Goal: Task Accomplishment & Management: Complete application form

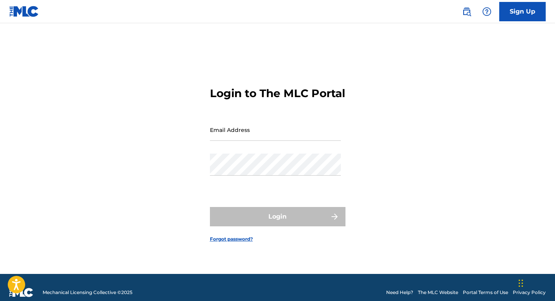
click at [525, 3] on link "Sign Up" at bounding box center [522, 11] width 46 height 19
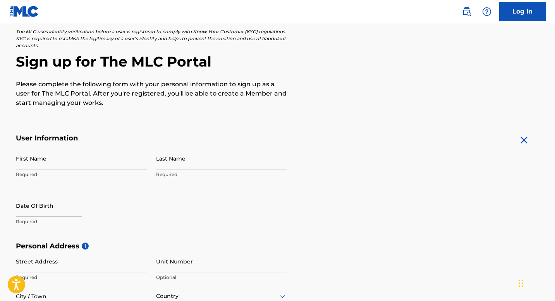
scroll to position [54, 0]
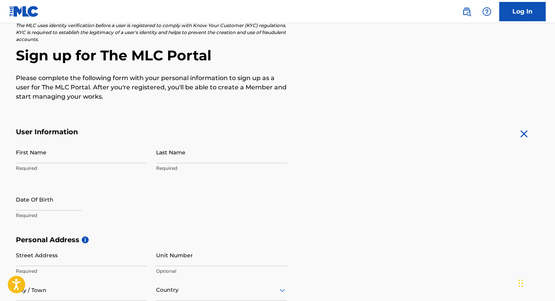
click at [76, 158] on input "First Name" at bounding box center [81, 152] width 131 height 22
type input "Eleni"
click at [192, 159] on input "Last Name" at bounding box center [221, 152] width 131 height 22
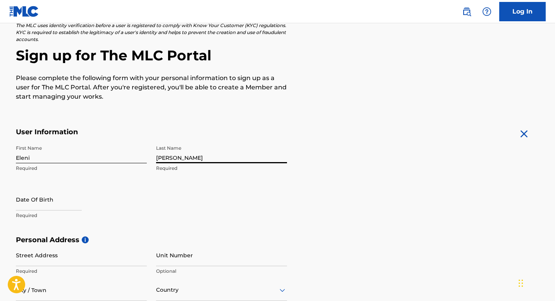
type input "[PERSON_NAME]"
click at [55, 191] on input "text" at bounding box center [49, 200] width 66 height 22
select select "7"
select select "2025"
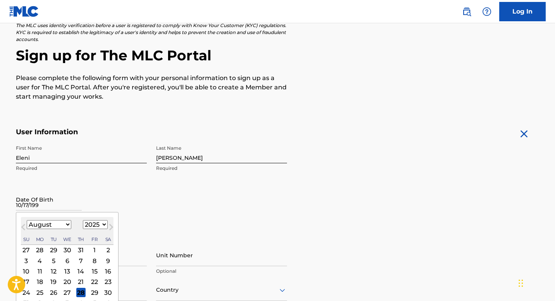
type input "[DATE]"
click at [107, 199] on div "Date Of Birth Previous Month Next Month August [DATE] February March April May …" at bounding box center [81, 206] width 131 height 35
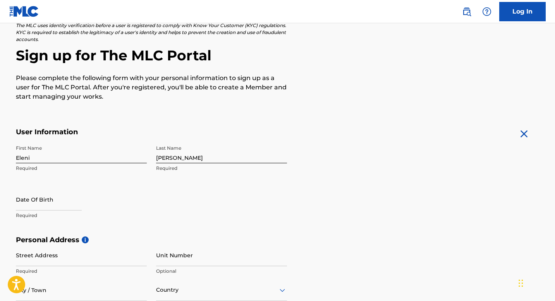
click at [62, 216] on p "Required" at bounding box center [81, 215] width 131 height 7
click at [59, 208] on input "text" at bounding box center [49, 200] width 66 height 22
select select "7"
select select "2025"
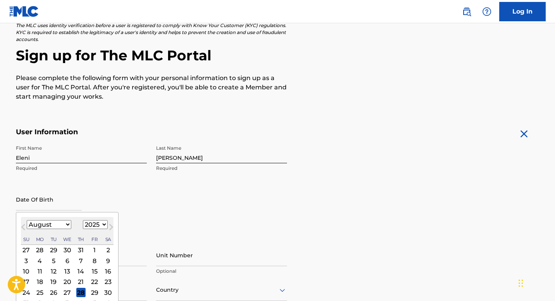
click at [65, 225] on select "January February March April May June July August September October November De…" at bounding box center [49, 224] width 45 height 9
select select "9"
click at [98, 226] on select "1899 1900 1901 1902 1903 1904 1905 1906 1907 1908 1909 1910 1911 1912 1913 1914…" at bounding box center [95, 224] width 25 height 9
select select "1997"
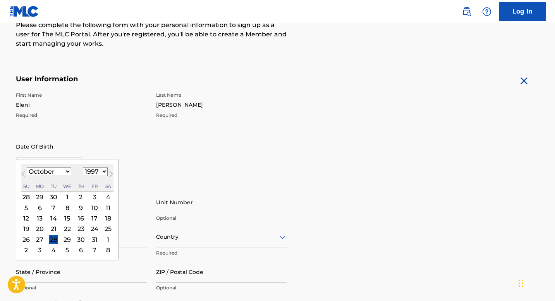
scroll to position [108, 0]
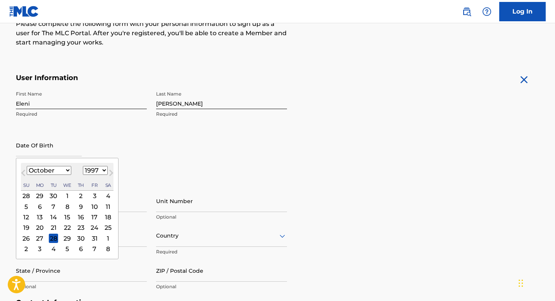
click at [96, 217] on div "17" at bounding box center [94, 217] width 9 height 9
type input "[DATE]"
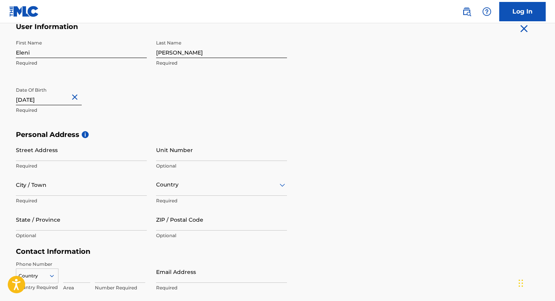
scroll to position [174, 0]
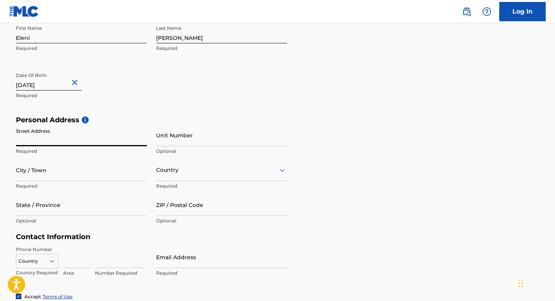
click at [69, 145] on input "Street Address" at bounding box center [81, 135] width 131 height 22
type input "[STREET_ADDRESS][US_STATE]"
type input "[GEOGRAPHIC_DATA]"
type input "[US_STATE]"
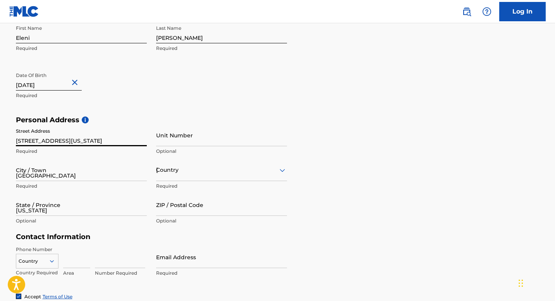
type input "37209"
type input "1"
type input "708"
type input "7907709"
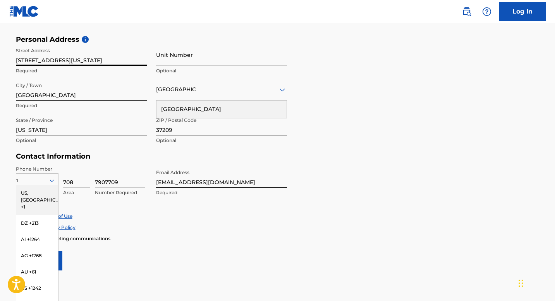
click at [214, 180] on input "[EMAIL_ADDRESS][DOMAIN_NAME]" at bounding box center [221, 177] width 131 height 22
click at [213, 180] on input "[EMAIL_ADDRESS][DOMAIN_NAME]" at bounding box center [221, 177] width 131 height 22
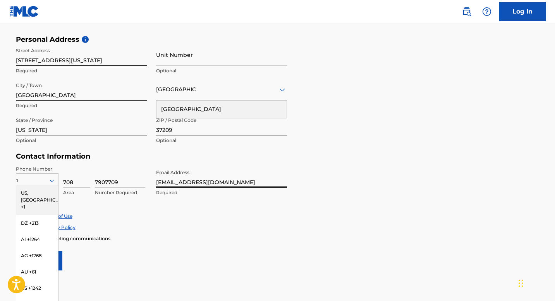
click at [213, 180] on input "[EMAIL_ADDRESS][DOMAIN_NAME]" at bounding box center [221, 177] width 131 height 22
type input "[DOMAIN_NAME][EMAIL_ADDRESS][DOMAIN_NAME]"
click at [42, 191] on div "US, [GEOGRAPHIC_DATA] +1" at bounding box center [37, 200] width 42 height 30
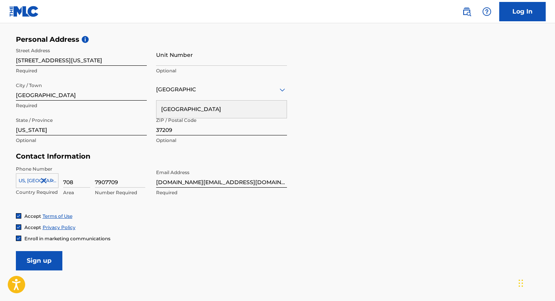
click at [138, 234] on div "Accept Terms of Use Accept Privacy Policy Enroll in marketing communications" at bounding box center [278, 227] width 524 height 29
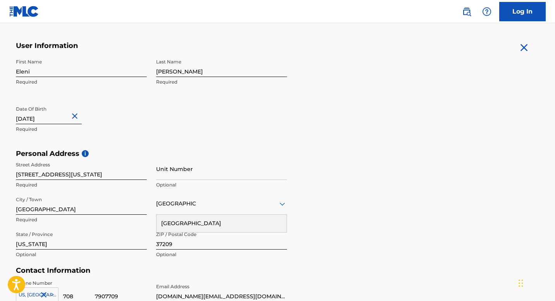
scroll to position [304, 0]
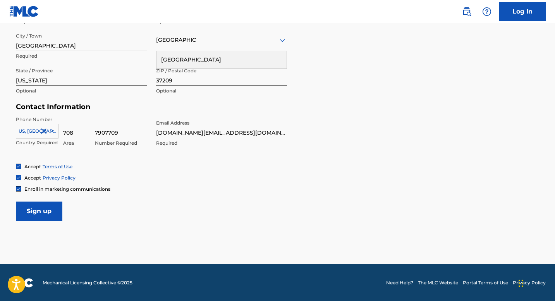
click at [50, 208] on input "Sign up" at bounding box center [39, 211] width 46 height 19
click at [226, 46] on div "Country" at bounding box center [221, 40] width 131 height 22
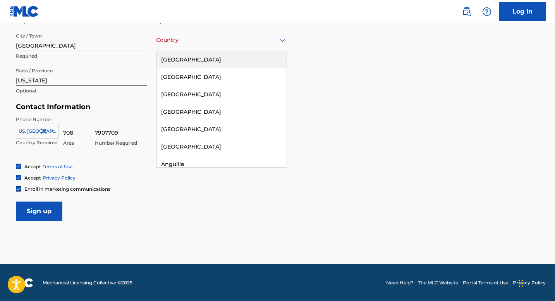
click at [236, 58] on div "[GEOGRAPHIC_DATA]" at bounding box center [221, 59] width 130 height 17
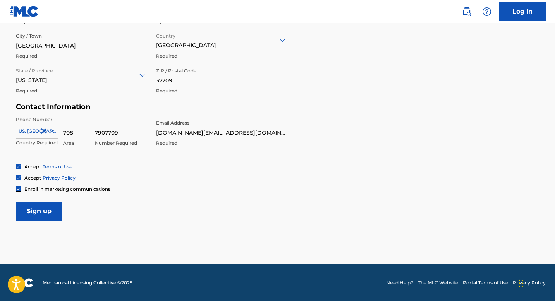
click at [49, 214] on input "Sign up" at bounding box center [39, 211] width 46 height 19
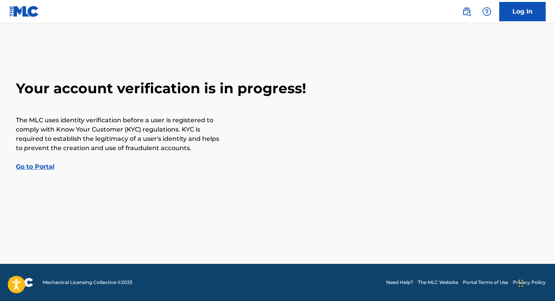
click at [40, 165] on link "Go to Portal" at bounding box center [35, 166] width 39 height 7
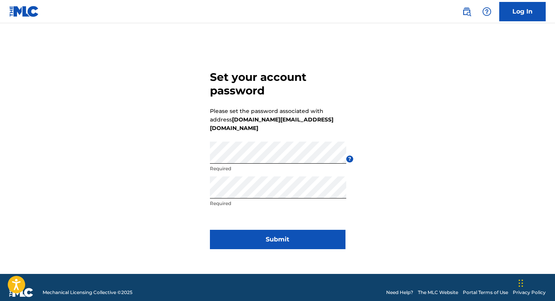
click at [311, 239] on button "Submit" at bounding box center [278, 239] width 136 height 19
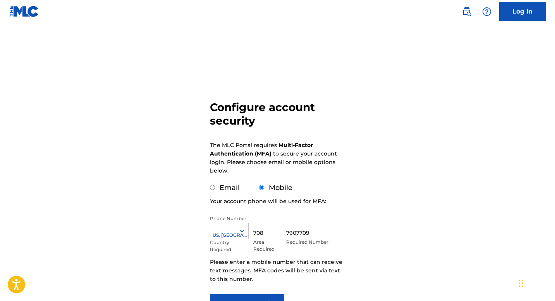
click at [376, 92] on div "Configure account security The MLC Portal requires Multi-Factor Authentication …" at bounding box center [278, 189] width 542 height 293
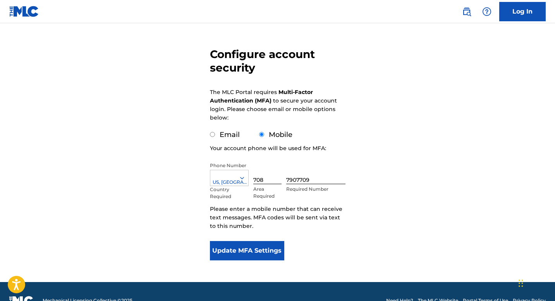
scroll to position [71, 0]
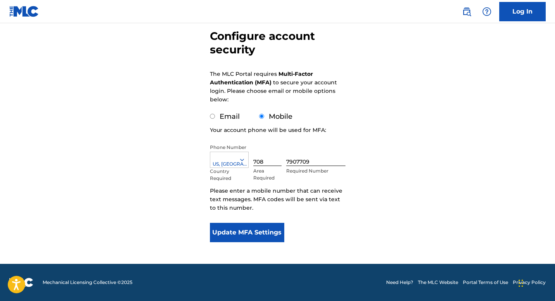
click at [278, 229] on button "Update MFA Settings" at bounding box center [247, 232] width 75 height 19
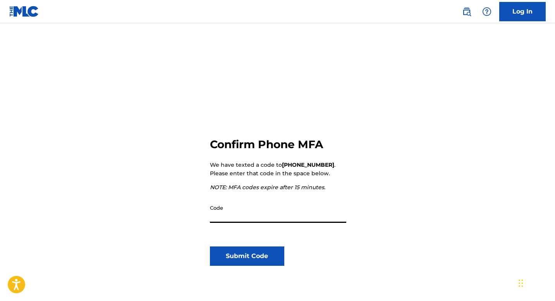
paste input "255399"
type input "255399"
click at [225, 257] on button "Submit Code" at bounding box center [247, 256] width 75 height 19
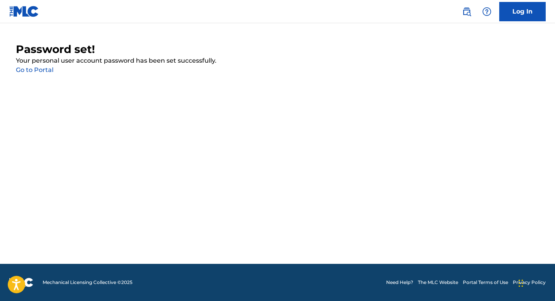
click at [48, 68] on link "Go to Portal" at bounding box center [35, 69] width 38 height 7
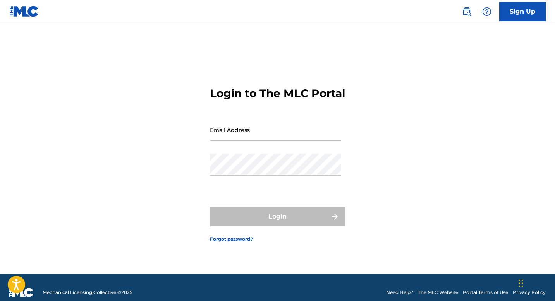
click at [224, 138] on input "Email Address" at bounding box center [275, 130] width 131 height 22
type input "[DOMAIN_NAME][EMAIL_ADDRESS][DOMAIN_NAME]"
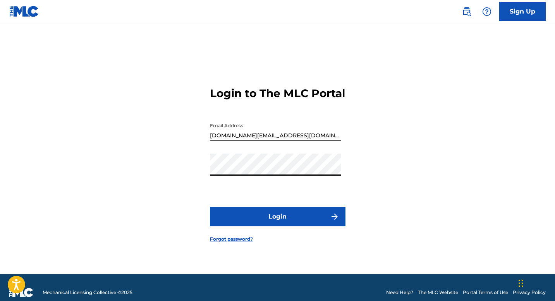
click at [288, 224] on button "Login" at bounding box center [278, 216] width 136 height 19
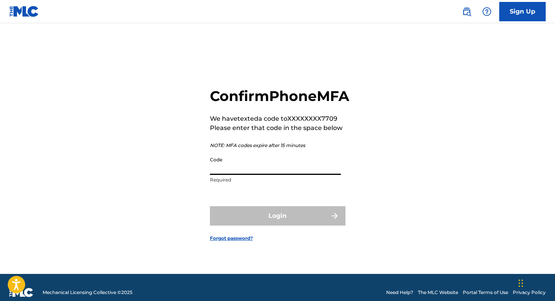
click at [245, 175] on input "Code" at bounding box center [275, 164] width 131 height 22
paste input "795738"
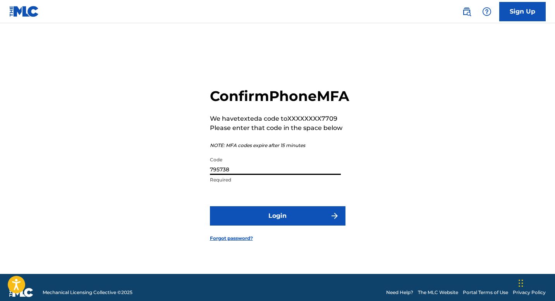
type input "795738"
click at [210, 206] on button "Login" at bounding box center [278, 215] width 136 height 19
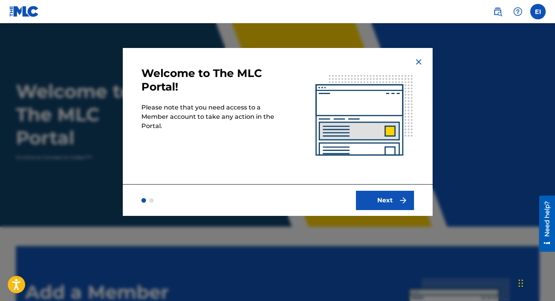
click at [382, 204] on button "Next" at bounding box center [385, 200] width 58 height 19
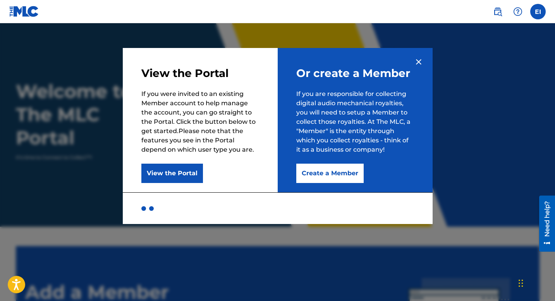
click at [311, 174] on button "Create a Member" at bounding box center [329, 173] width 67 height 19
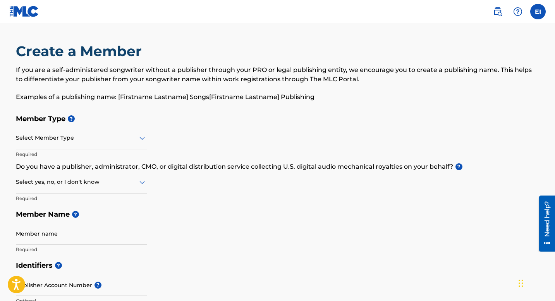
click at [72, 138] on div at bounding box center [81, 138] width 131 height 10
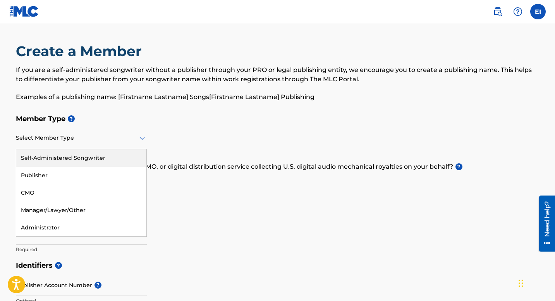
click at [94, 161] on div "Self-Administered Songwriter" at bounding box center [81, 157] width 130 height 17
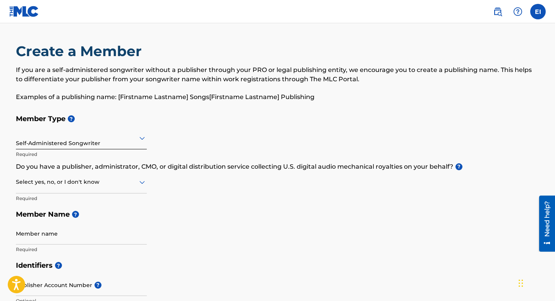
click at [108, 189] on div "Select yes, no, or I don't know" at bounding box center [81, 183] width 131 height 22
click at [94, 231] on div "I don't know" at bounding box center [81, 236] width 130 height 17
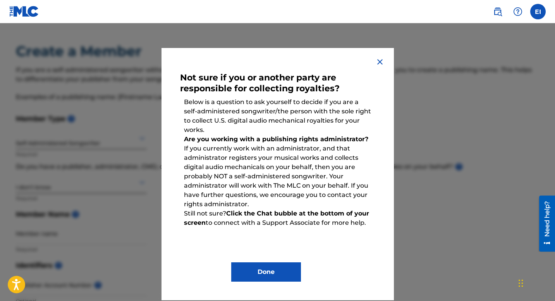
click at [275, 268] on button "Done" at bounding box center [266, 272] width 70 height 19
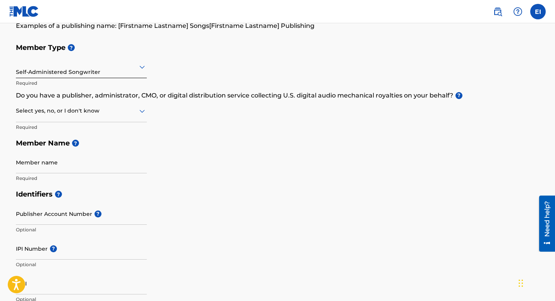
scroll to position [73, 0]
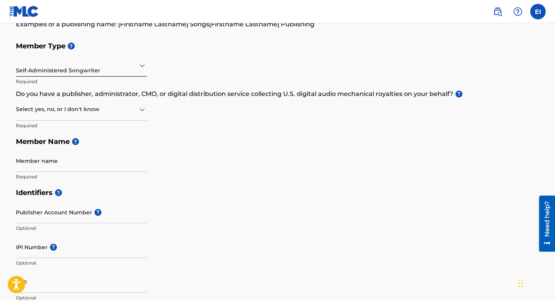
click at [33, 158] on input "Member name" at bounding box center [81, 161] width 131 height 22
type input "Eleni Iglesias"
type input "[STREET_ADDRESS][US_STATE]"
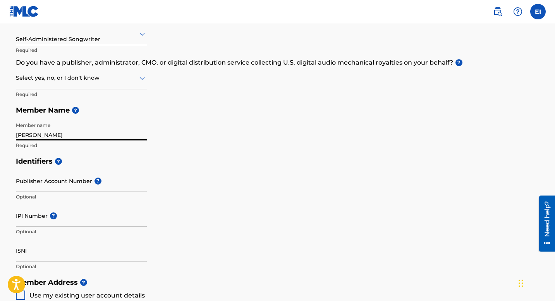
scroll to position [105, 0]
click at [60, 186] on input "Publisher Account Number ?" at bounding box center [81, 180] width 131 height 22
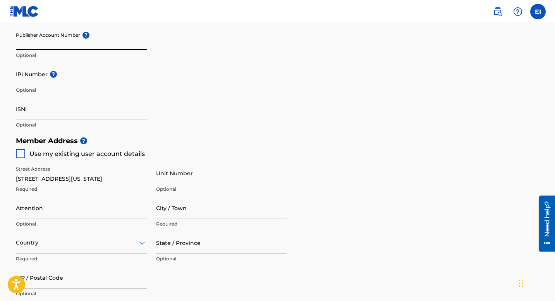
scroll to position [274, 0]
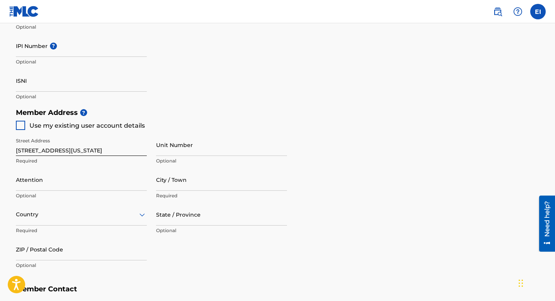
click at [187, 143] on input "Unit Number" at bounding box center [221, 145] width 131 height 22
click at [86, 190] on input "Attention" at bounding box center [81, 180] width 131 height 22
type input "Eleni Iglesias"
type input "[GEOGRAPHIC_DATA]"
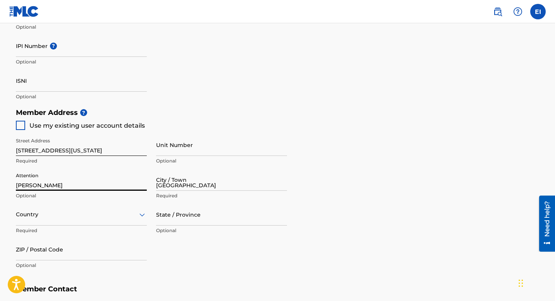
type input "[GEOGRAPHIC_DATA]"
type input "[US_STATE]"
type input "37209"
type input "1"
type input "708"
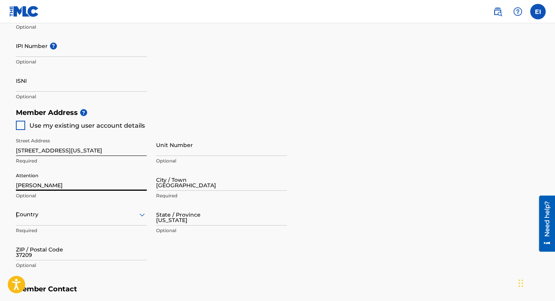
type input "7907709"
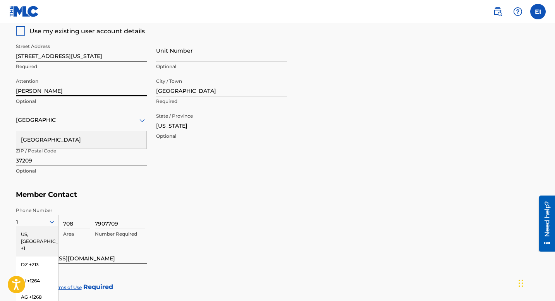
scroll to position [368, 0]
click at [96, 137] on div "[GEOGRAPHIC_DATA]" at bounding box center [81, 140] width 130 height 17
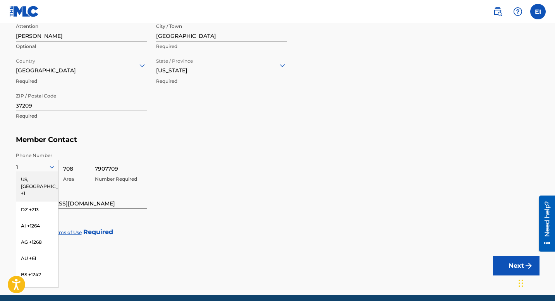
scroll to position [430, 0]
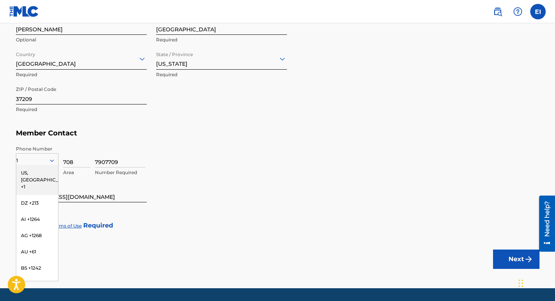
click at [41, 173] on div "US, [GEOGRAPHIC_DATA] +1" at bounding box center [37, 180] width 42 height 30
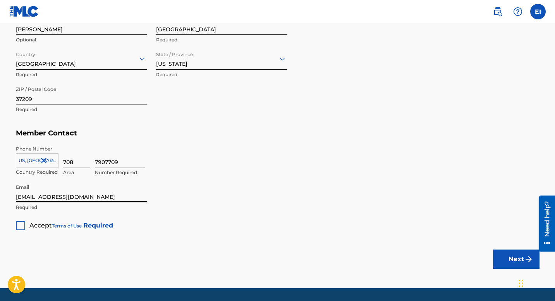
drag, startPoint x: 72, startPoint y: 195, endPoint x: 2, endPoint y: 194, distance: 70.5
type input "[DOMAIN_NAME][EMAIL_ADDRESS][DOMAIN_NAME]"
click at [23, 226] on div at bounding box center [20, 225] width 9 height 9
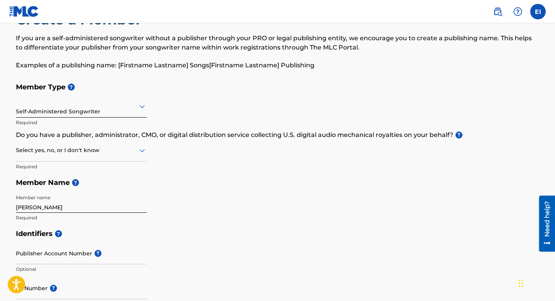
scroll to position [34, 0]
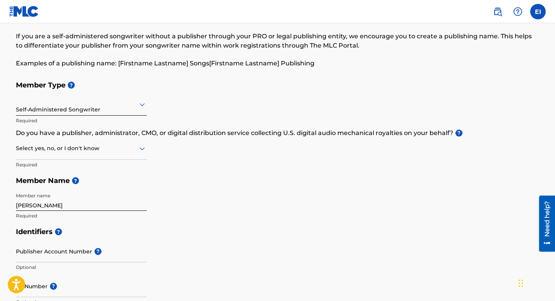
click at [102, 156] on div "Select yes, no, or I don't know" at bounding box center [81, 149] width 131 height 22
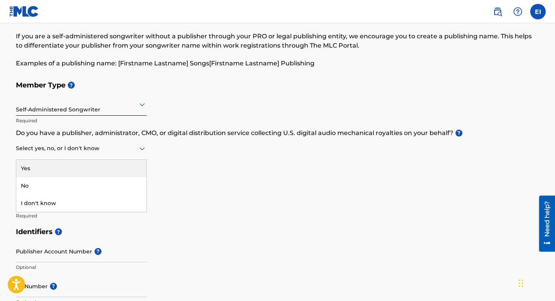
click at [96, 167] on div "Yes" at bounding box center [81, 168] width 130 height 17
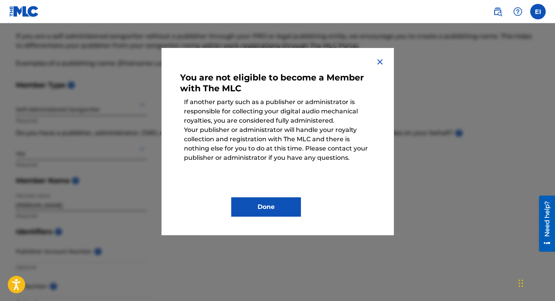
click at [378, 63] on img at bounding box center [379, 61] width 9 height 9
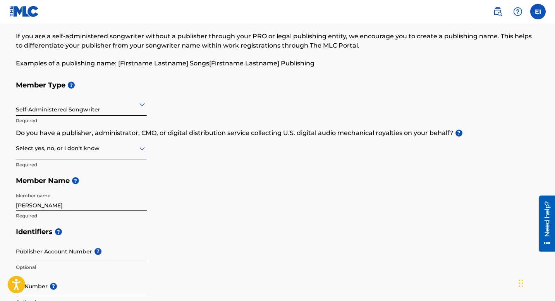
click at [117, 151] on div at bounding box center [81, 149] width 131 height 10
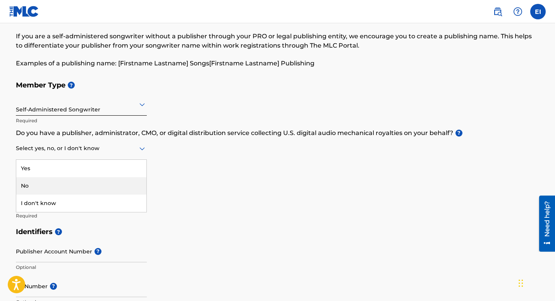
click at [112, 184] on div "No" at bounding box center [81, 185] width 130 height 17
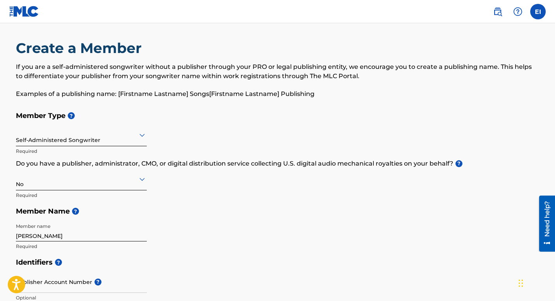
scroll to position [0, 0]
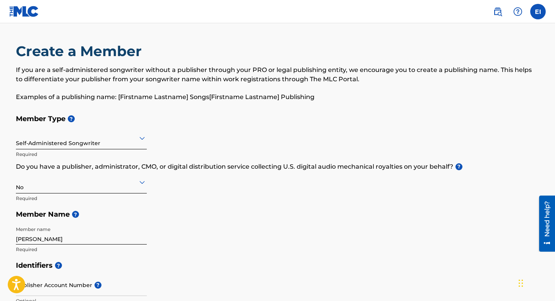
click at [540, 210] on div "Need help?" at bounding box center [547, 223] width 16 height 57
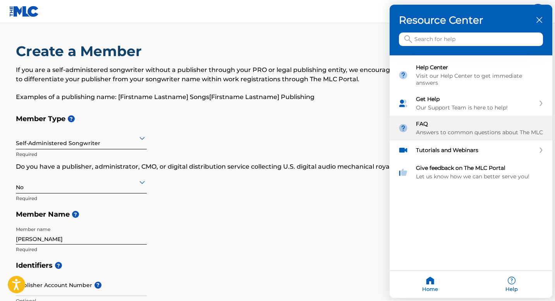
click at [491, 130] on div "Answers to common questions about The MLC" at bounding box center [480, 132] width 128 height 7
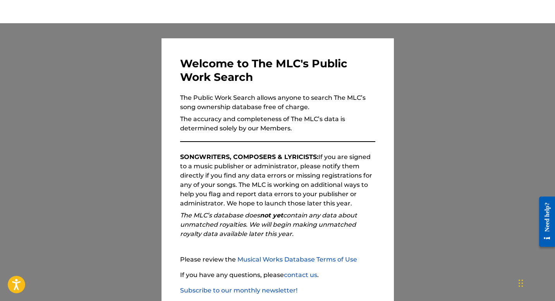
scroll to position [53, 0]
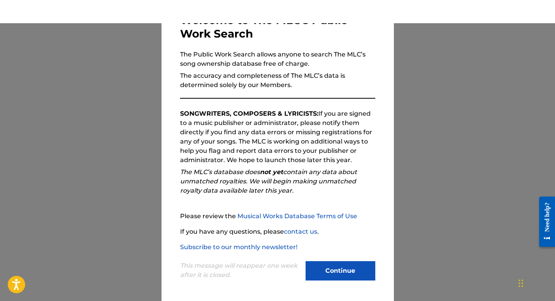
click at [356, 271] on button "Continue" at bounding box center [341, 270] width 70 height 19
